Goal: Task Accomplishment & Management: Complete application form

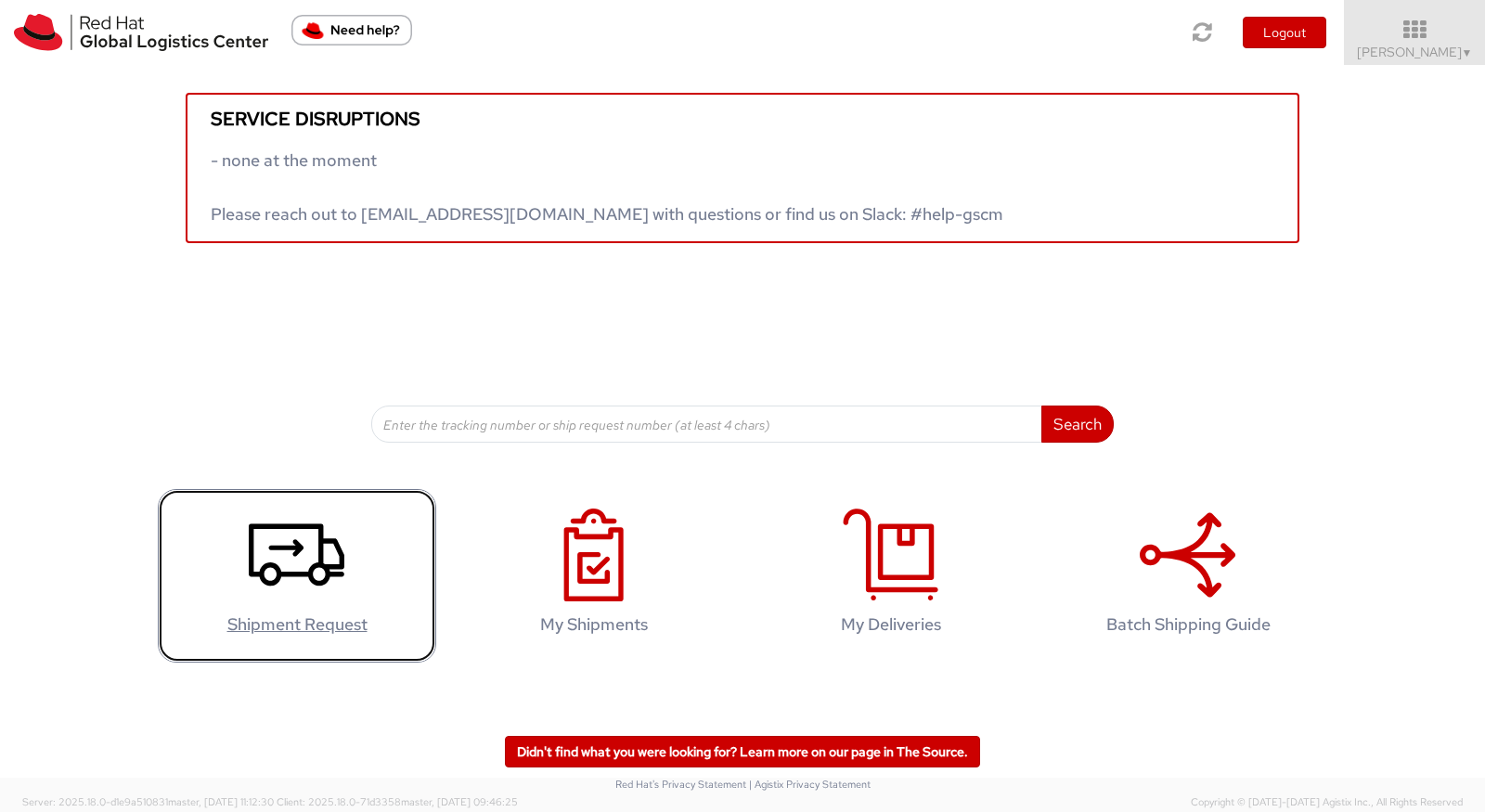
click at [304, 583] on icon at bounding box center [297, 554] width 96 height 93
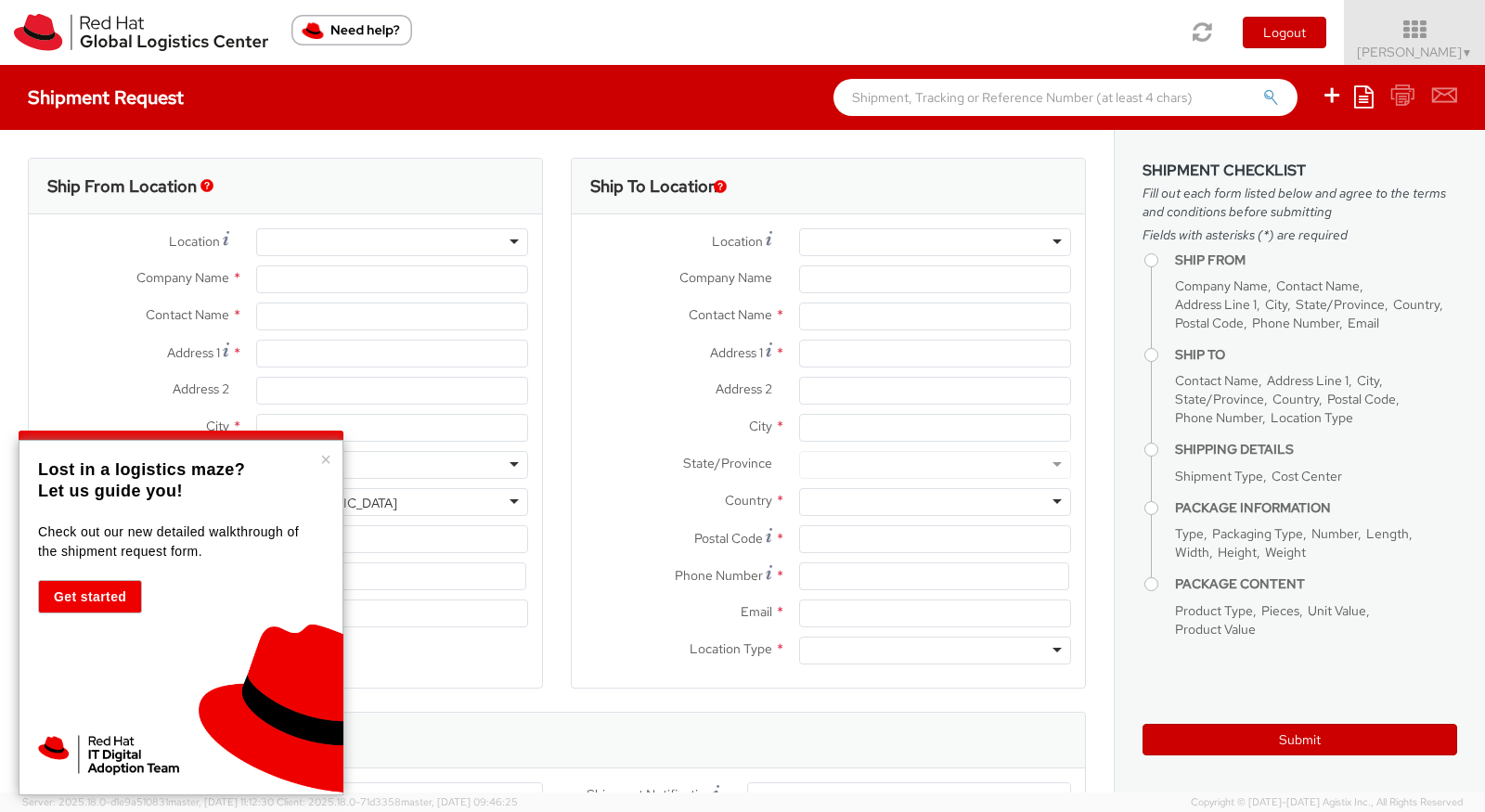
click at [354, 242] on div at bounding box center [392, 243] width 272 height 28
select select "527"
select select
click at [354, 242] on div at bounding box center [392, 243] width 272 height 28
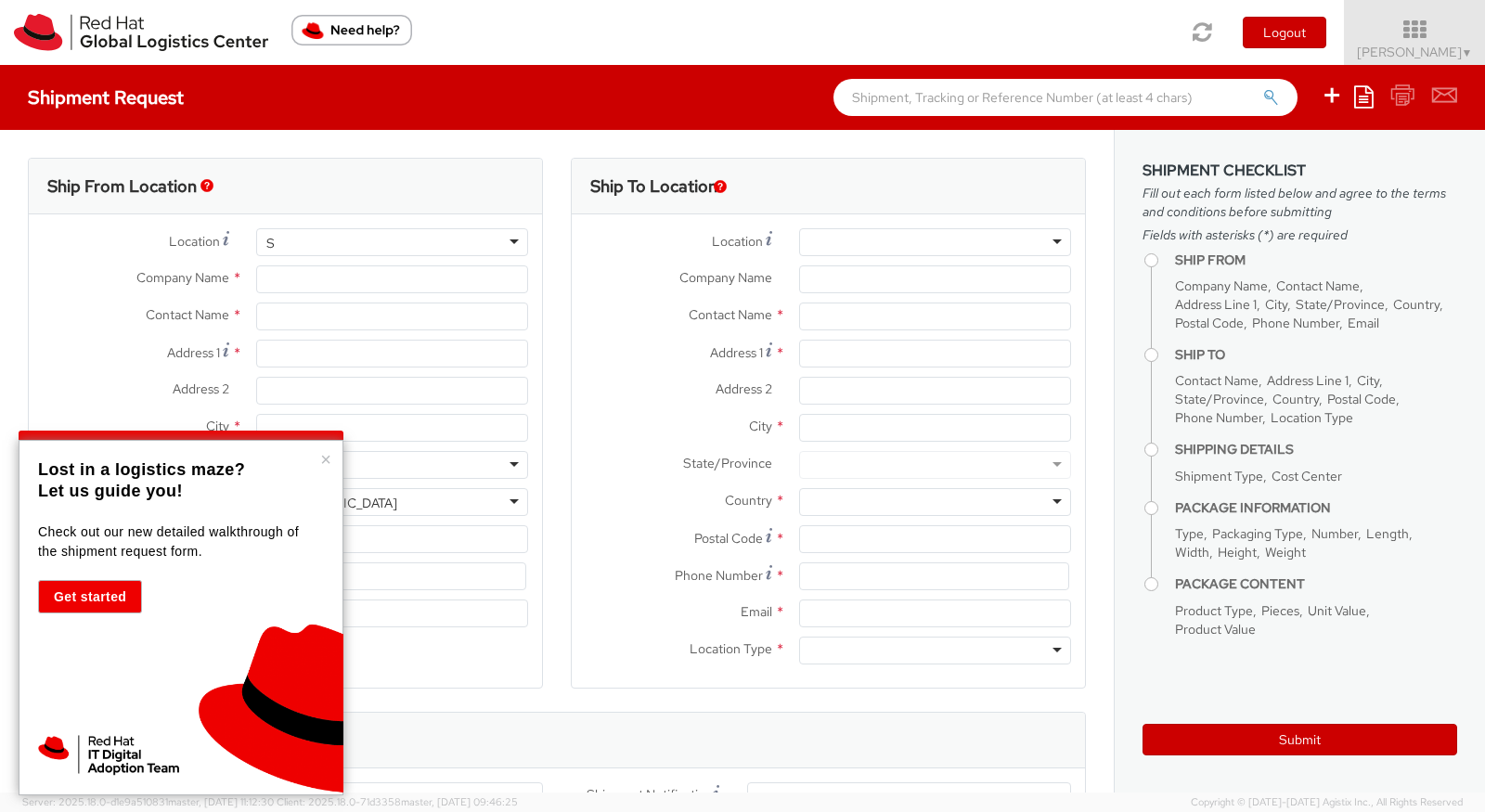
type input "S"
type input "Red Hat Asia Pacific Pte Ltd"
type input "[PERSON_NAME]"
type input "[STREET_ADDRESS]"
type input "CapitaSpring"
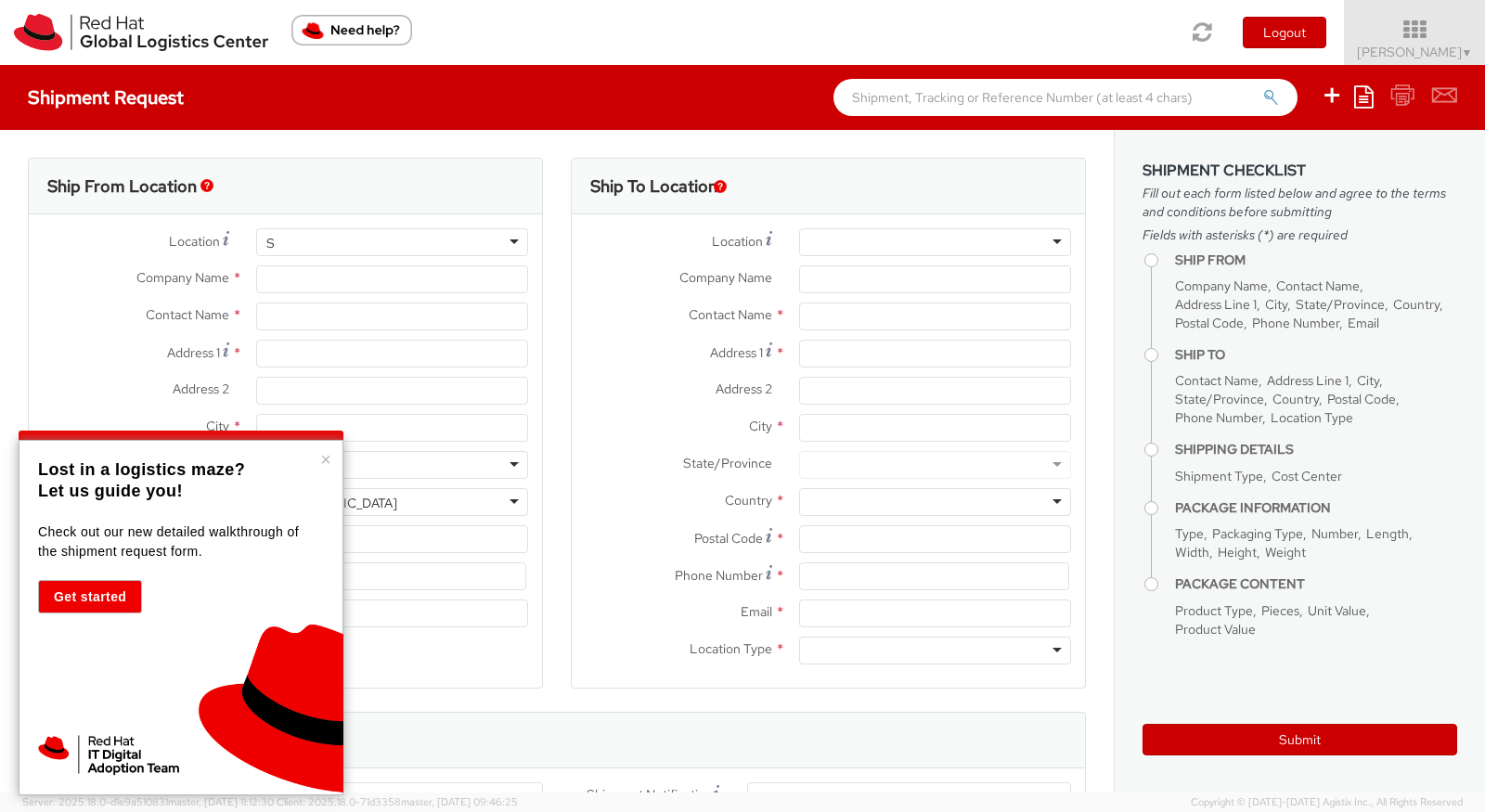
type input "[GEOGRAPHIC_DATA]"
type input "048948"
type input "6565125543"
type input "[EMAIL_ADDRESS][DOMAIN_NAME]"
select select "CM"
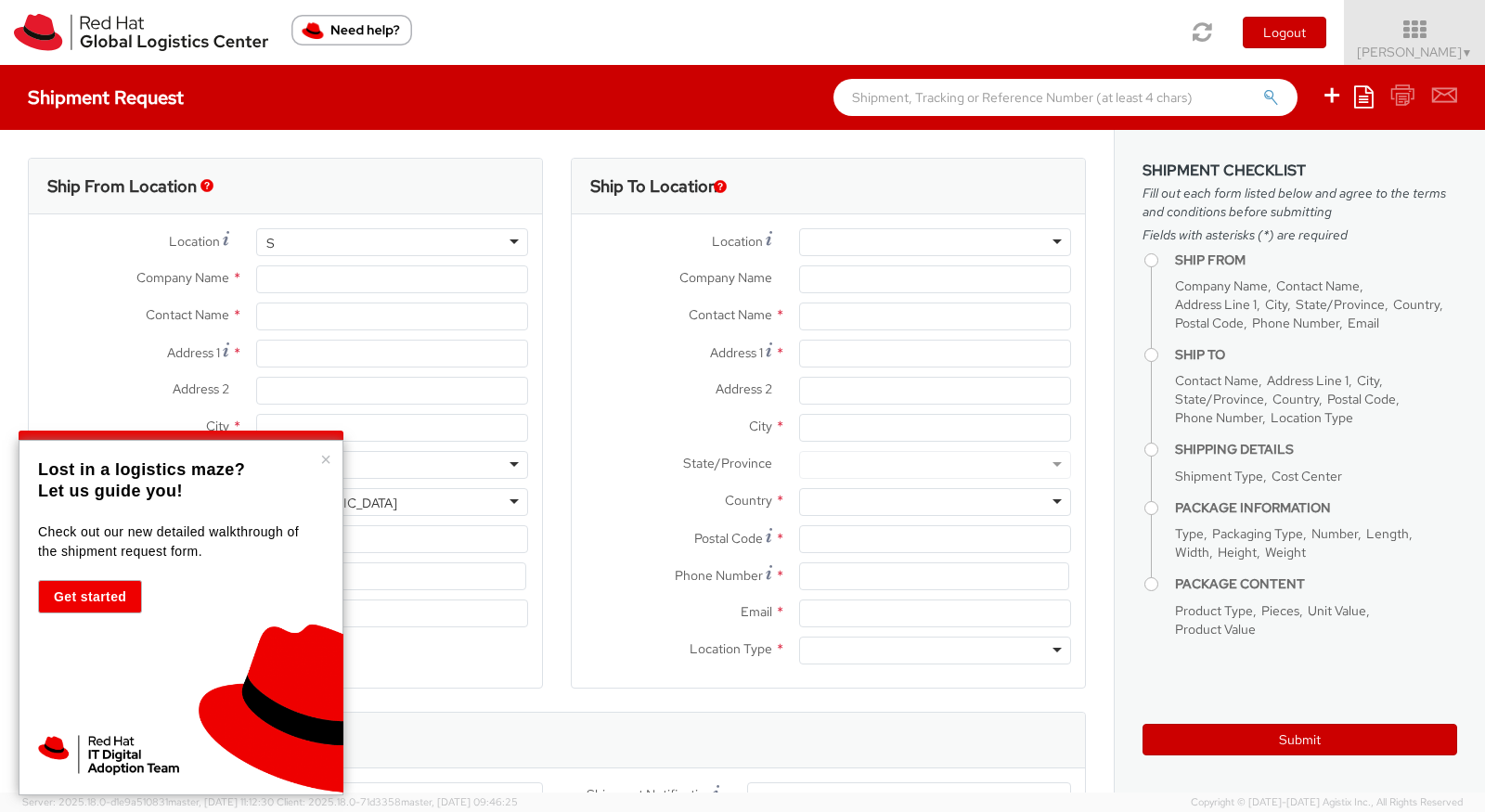
select select "KGS"
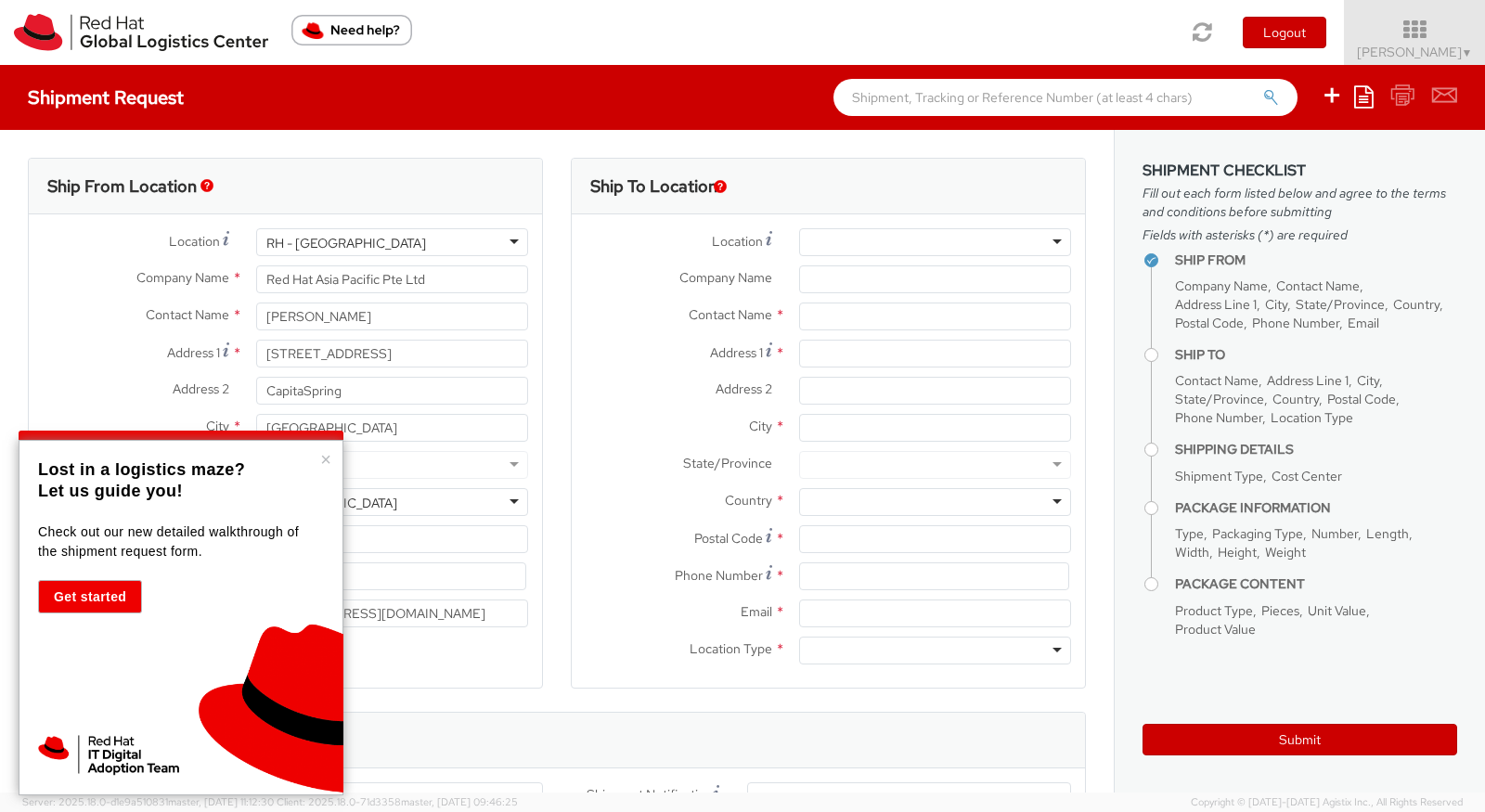
drag, startPoint x: 327, startPoint y: 455, endPoint x: 352, endPoint y: 462, distance: 26.0
click at [327, 455] on button "×" at bounding box center [326, 460] width 11 height 19
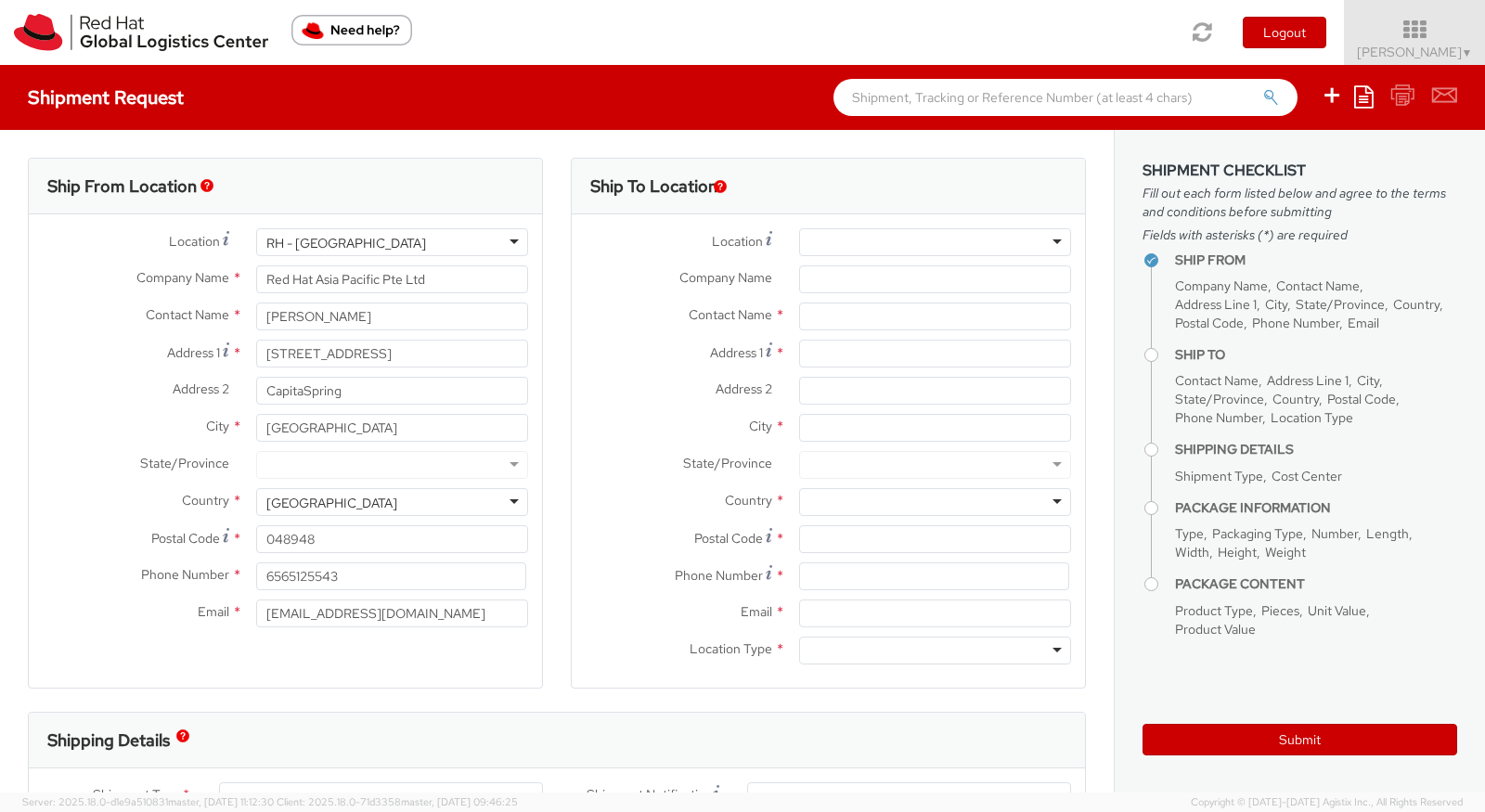
click at [861, 244] on div at bounding box center [935, 243] width 272 height 28
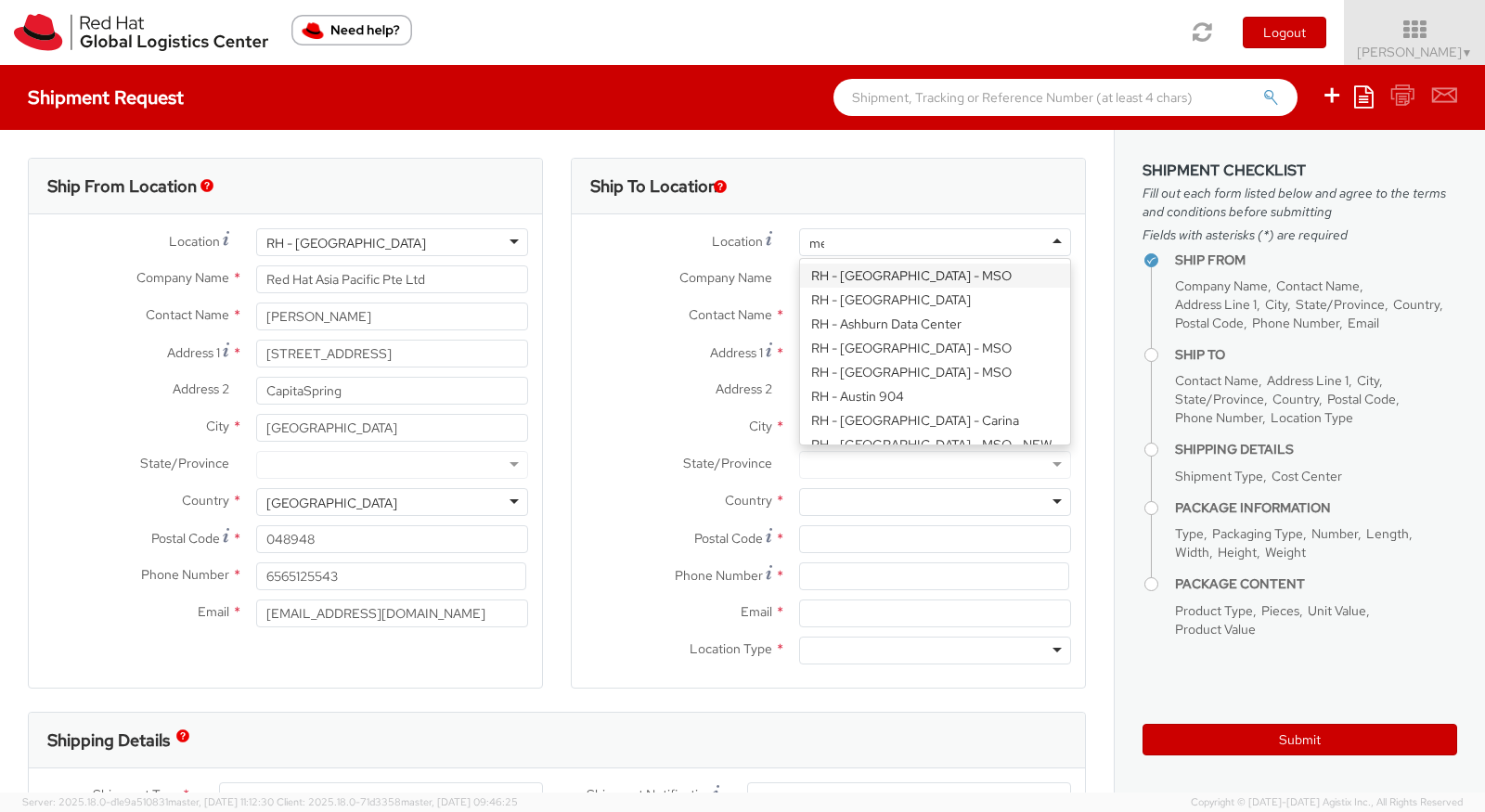
scroll to position [1082, 0]
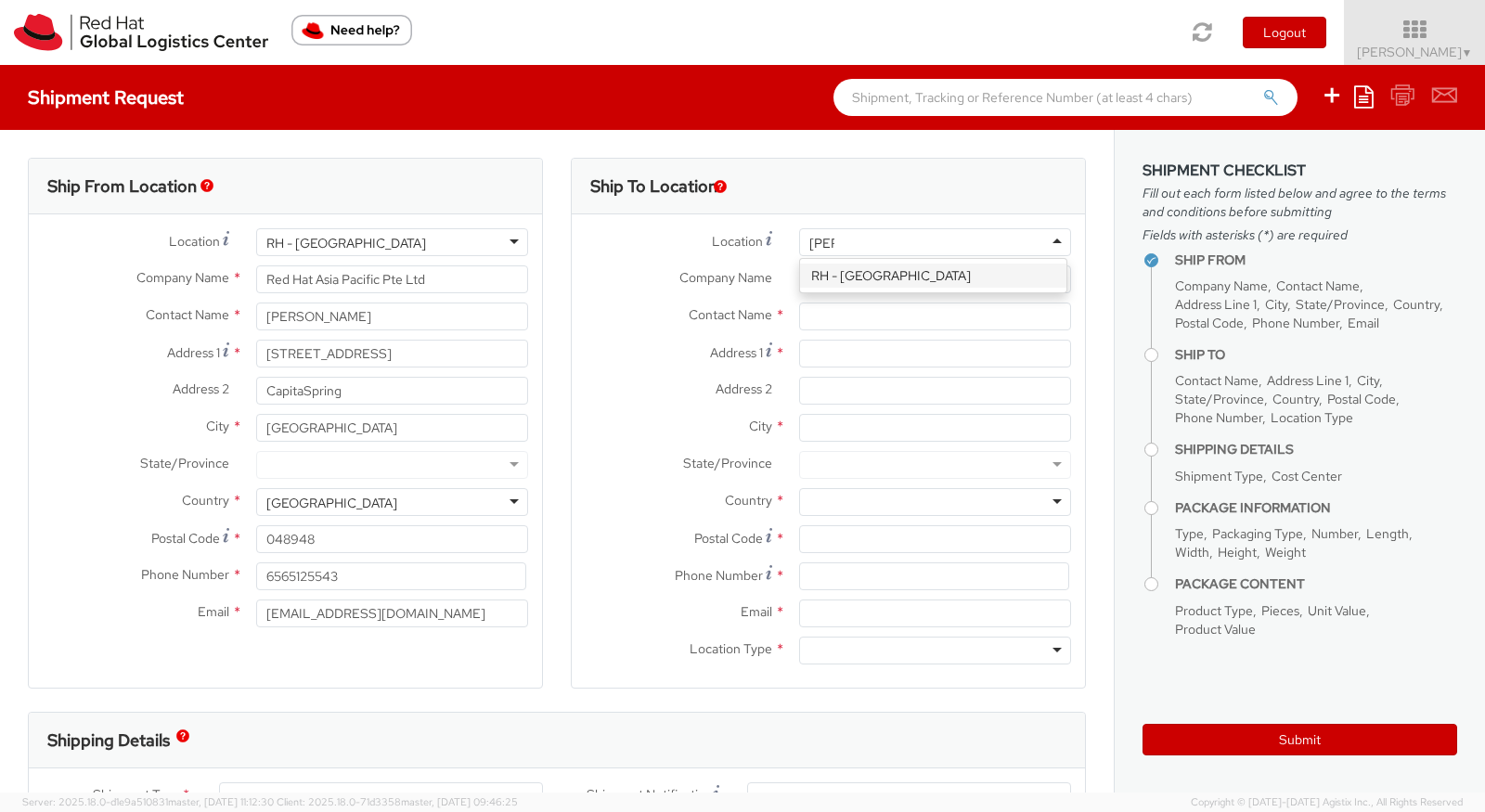
type input "melb"
type input "Red Hat Asia-Pacific Pty Ltd."
type input "[STREET_ADDRESS][PERSON_NAME]"
type input "Part Level 24"
type input "[GEOGRAPHIC_DATA]"
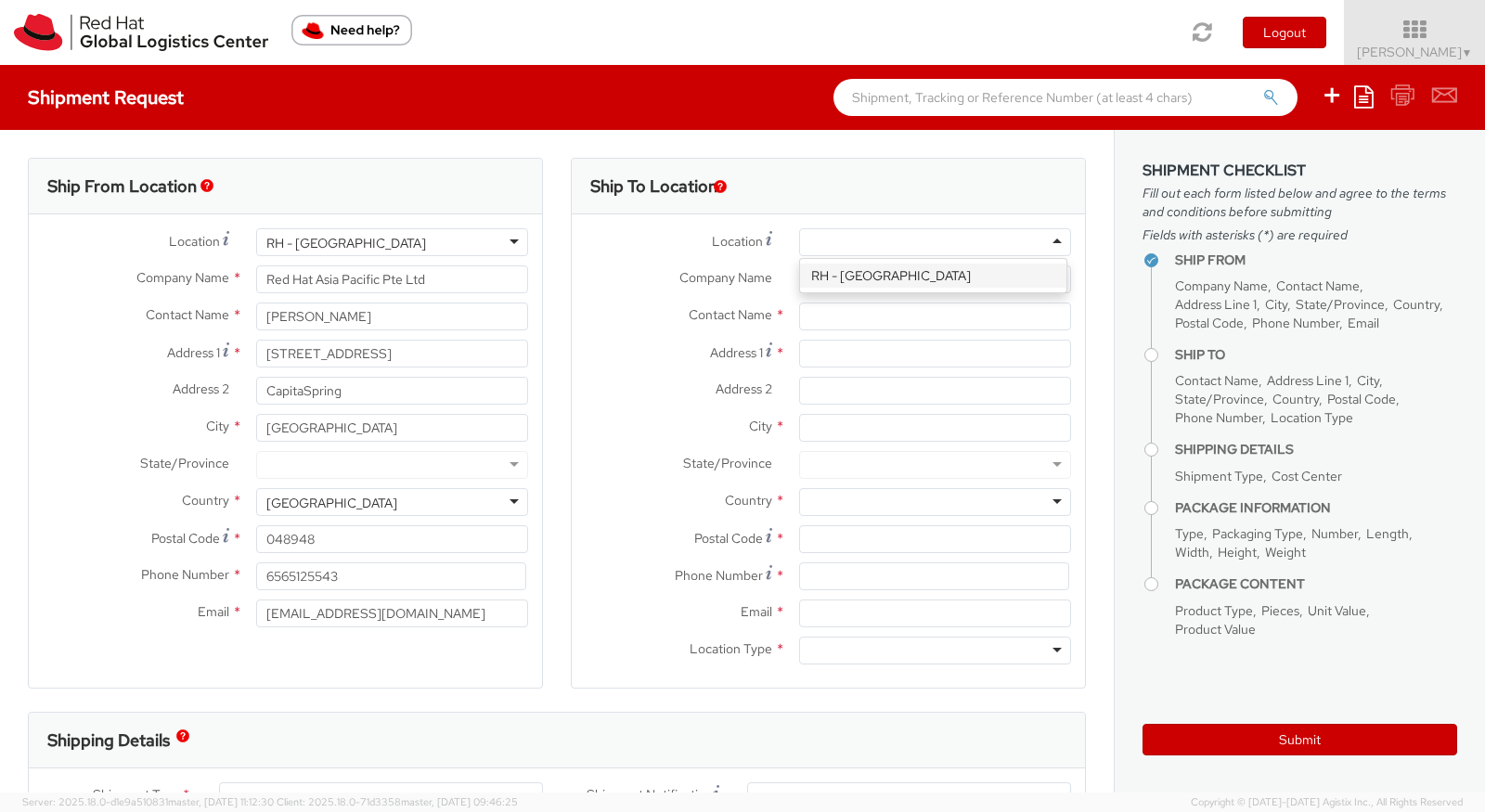
type input "3000"
type input "61 3 9624 8100"
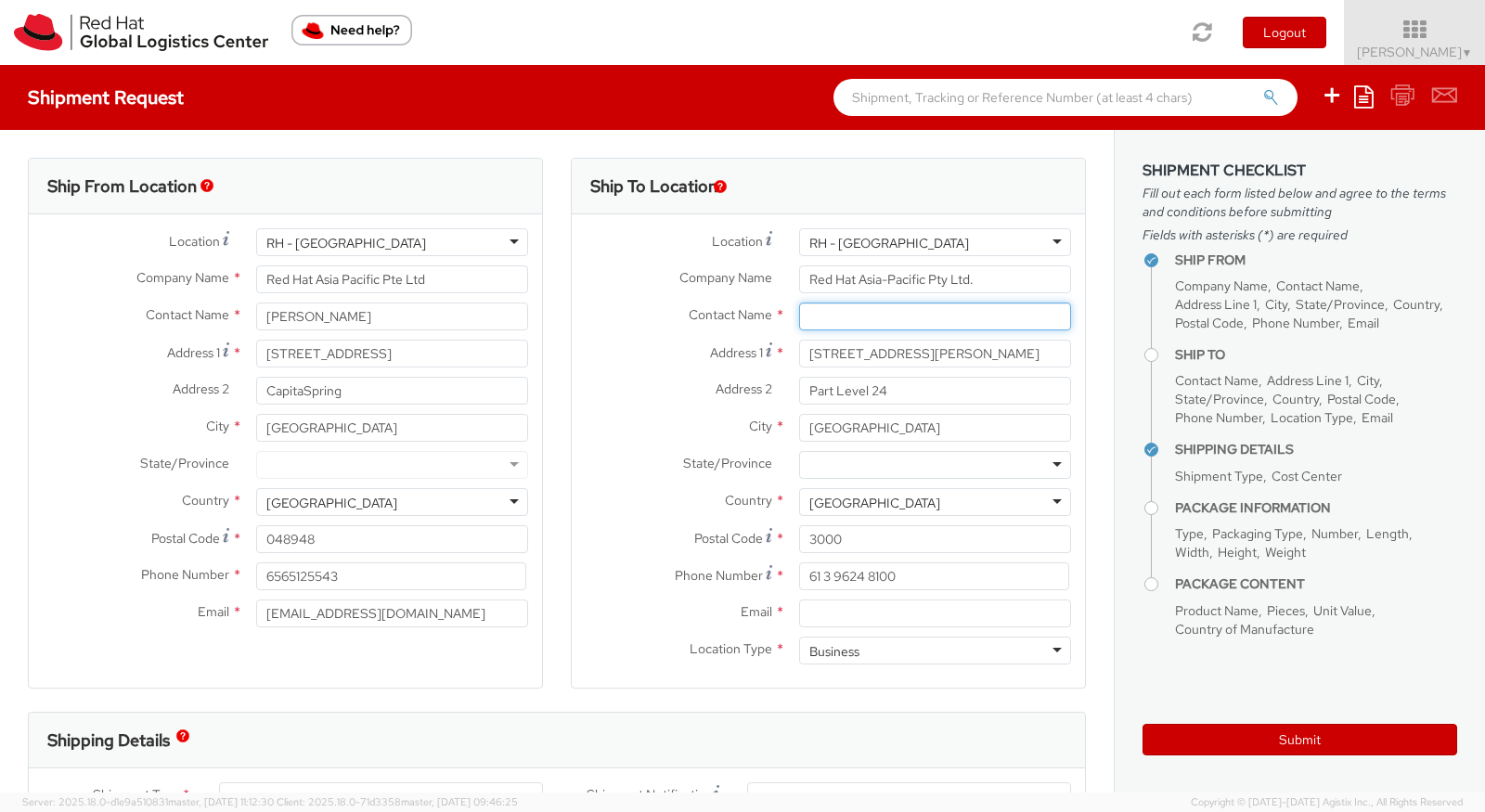
click at [943, 330] on div "Contact Name *" at bounding box center [828, 321] width 513 height 37
